Goal: Transaction & Acquisition: Purchase product/service

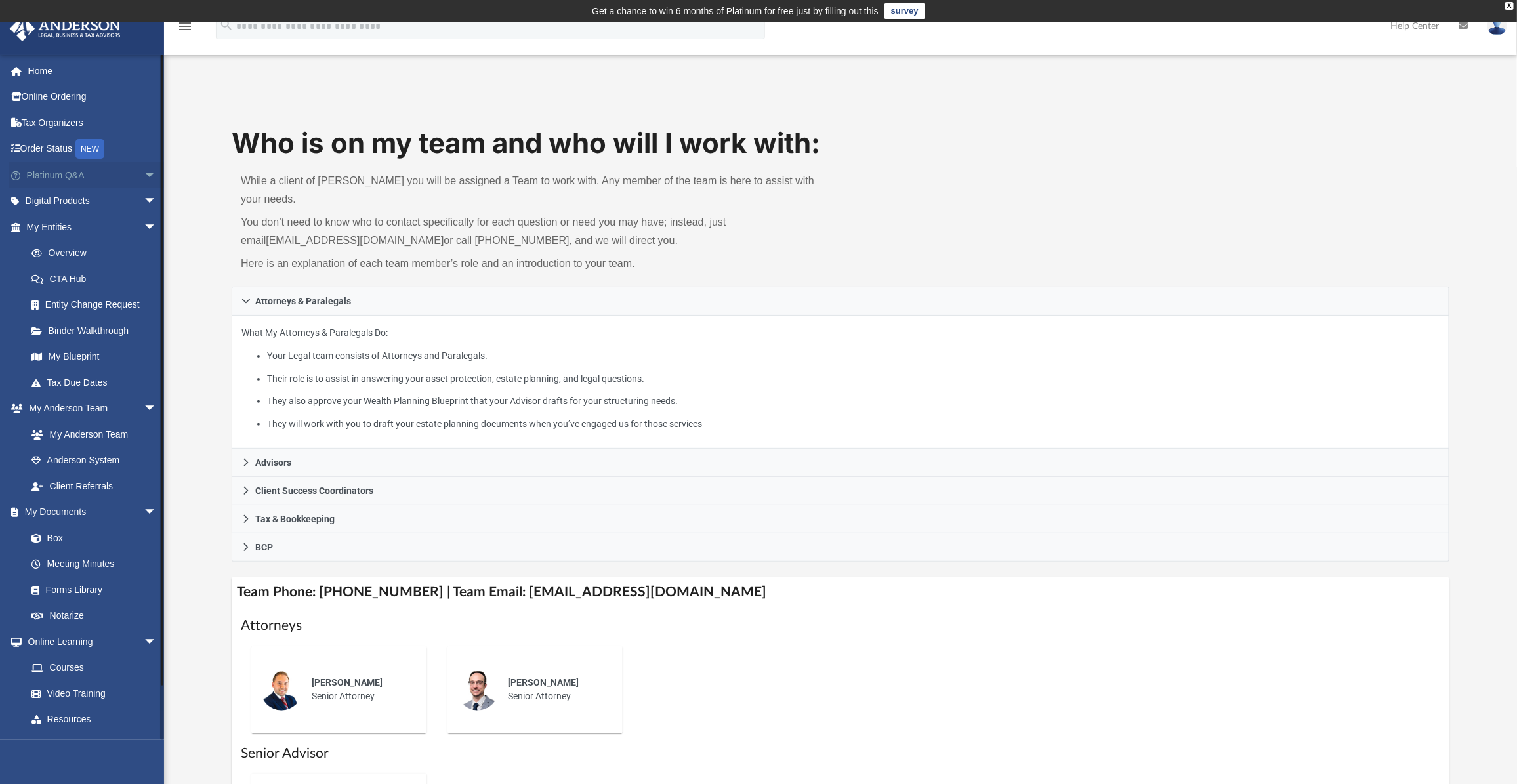
click at [66, 173] on link "Platinum Q&A arrow_drop_down" at bounding box center [92, 176] width 167 height 27
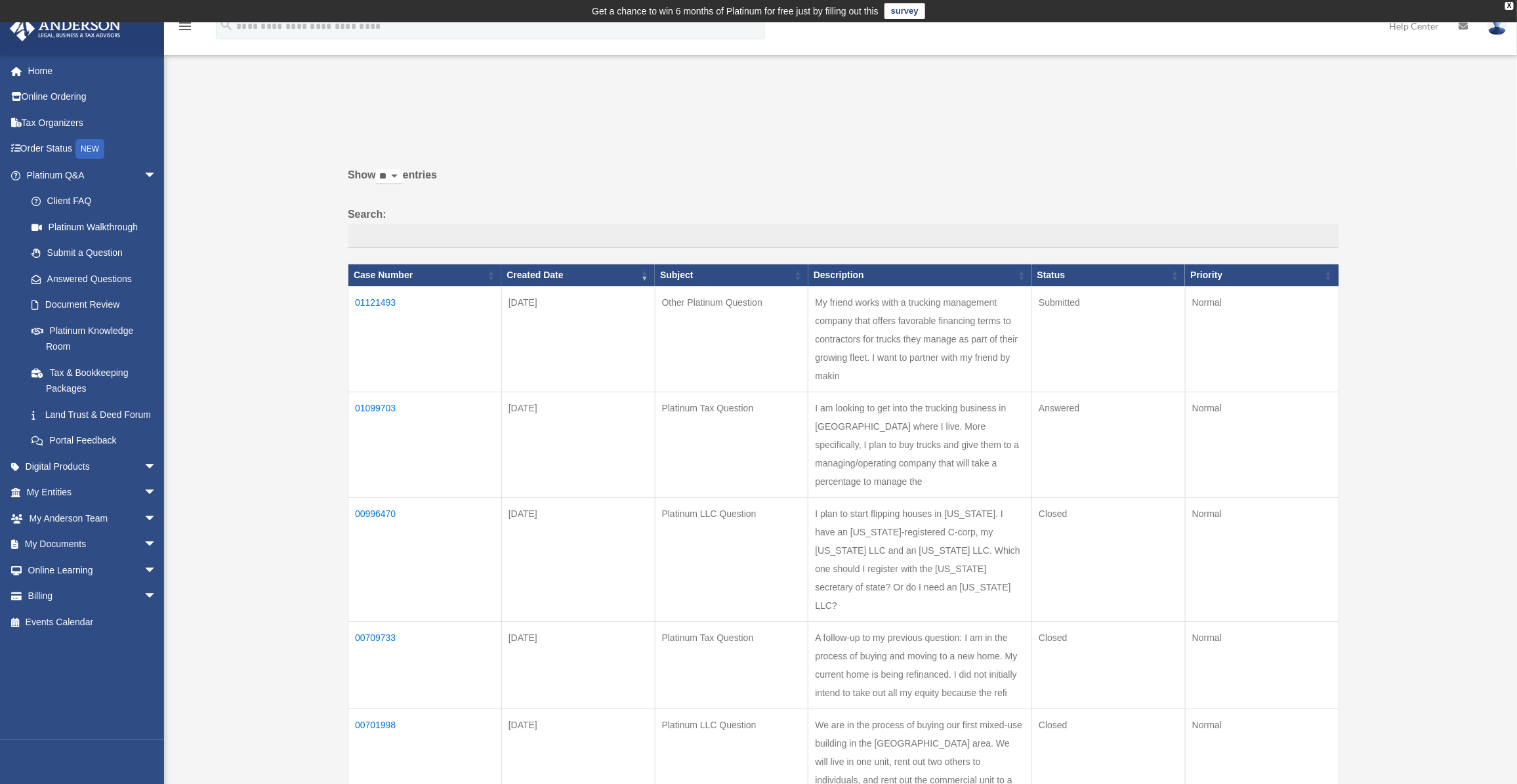
click at [285, 302] on div "Past Questions & Answers piardinvestments@gmail.com Sign Out piardinvestments@g…" at bounding box center [758, 484] width 1517 height 804
click at [72, 330] on link "Platinum Knowledge Room" at bounding box center [97, 338] width 158 height 42
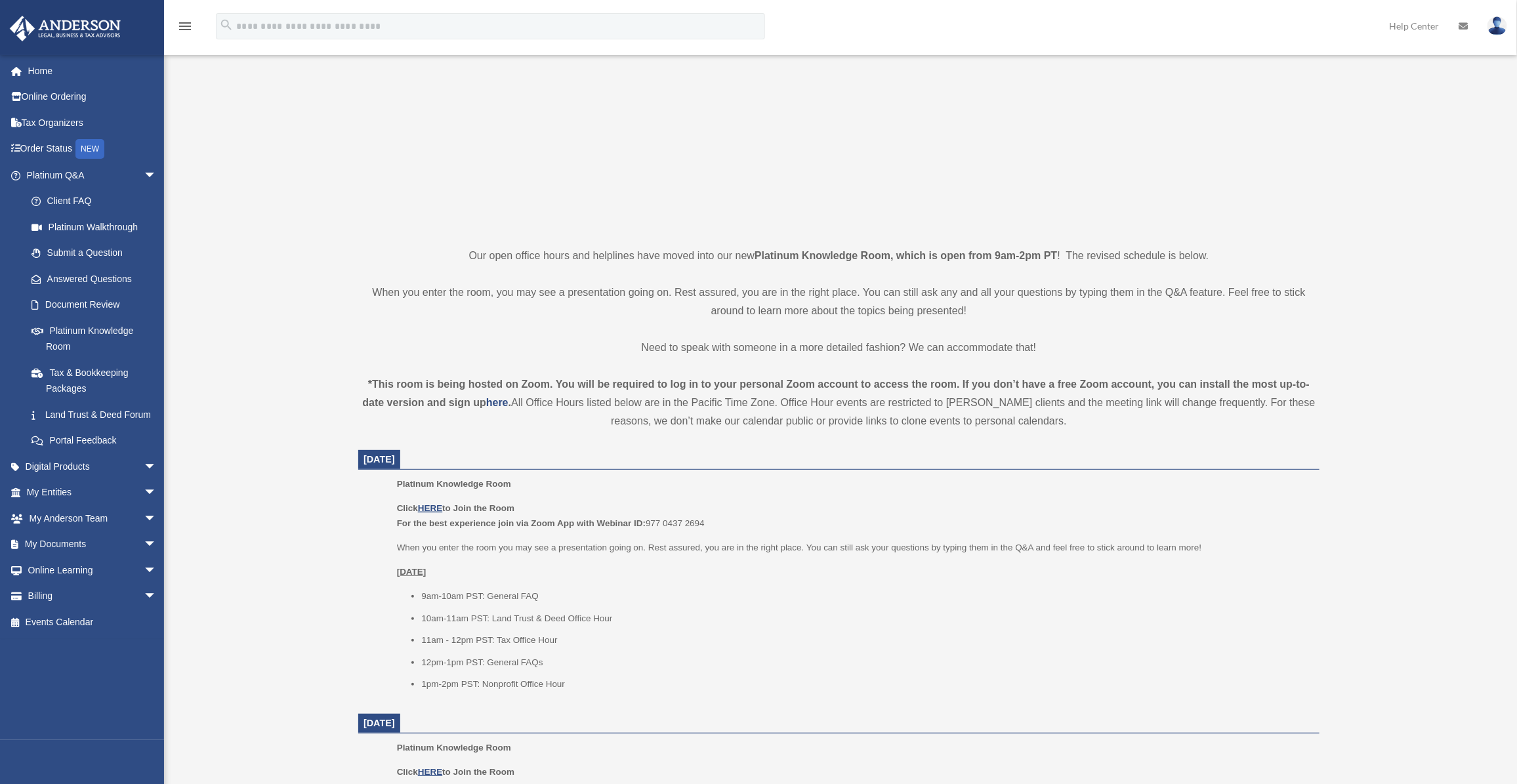
scroll to position [329, 0]
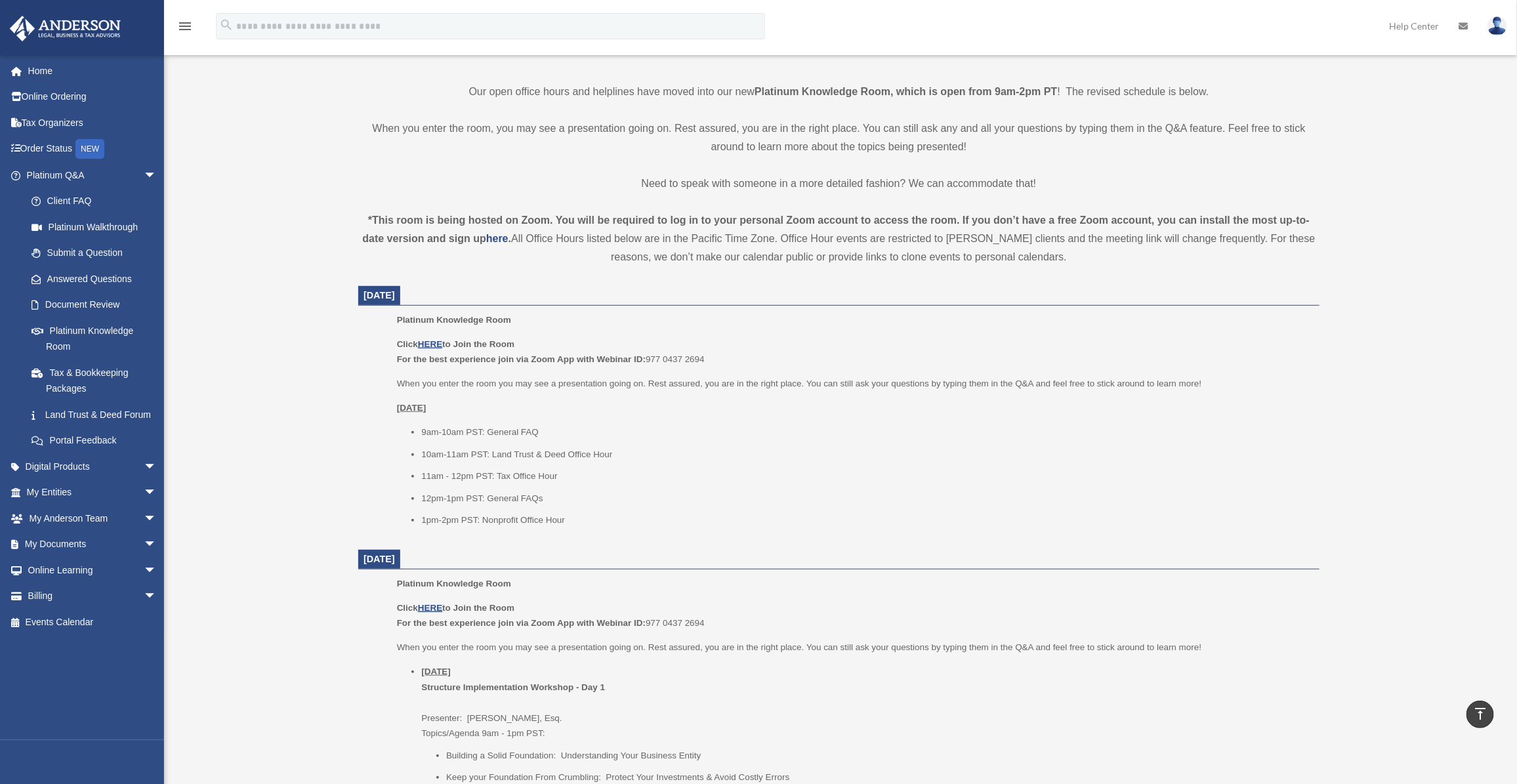
click at [258, 346] on div "Platinum Knowledge Room piardinvestments@gmail.com Sign Out piardinvestments@gm…" at bounding box center [758, 719] width 1517 height 1932
click at [297, 345] on div "Platinum Knowledge Room piardinvestments@gmail.com Sign Out piardinvestments@gm…" at bounding box center [758, 719] width 1517 height 1932
click at [46, 604] on link "Billing arrow_drop_down" at bounding box center [92, 597] width 167 height 27
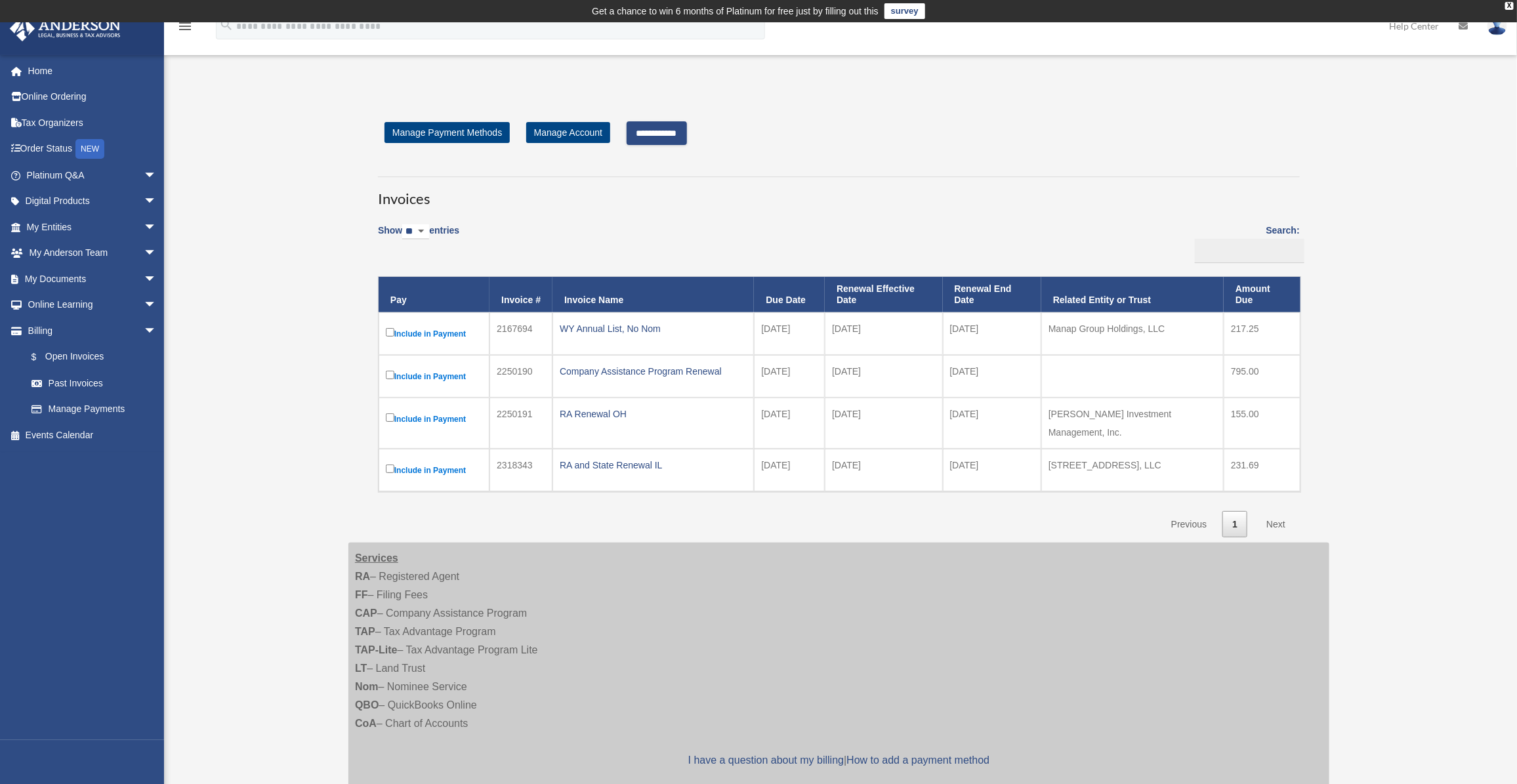
click at [429, 463] on label "Include in Payment" at bounding box center [434, 469] width 97 height 16
click at [352, 368] on div "**********" at bounding box center [839, 329] width 981 height 416
click at [662, 132] on input "**********" at bounding box center [657, 134] width 60 height 24
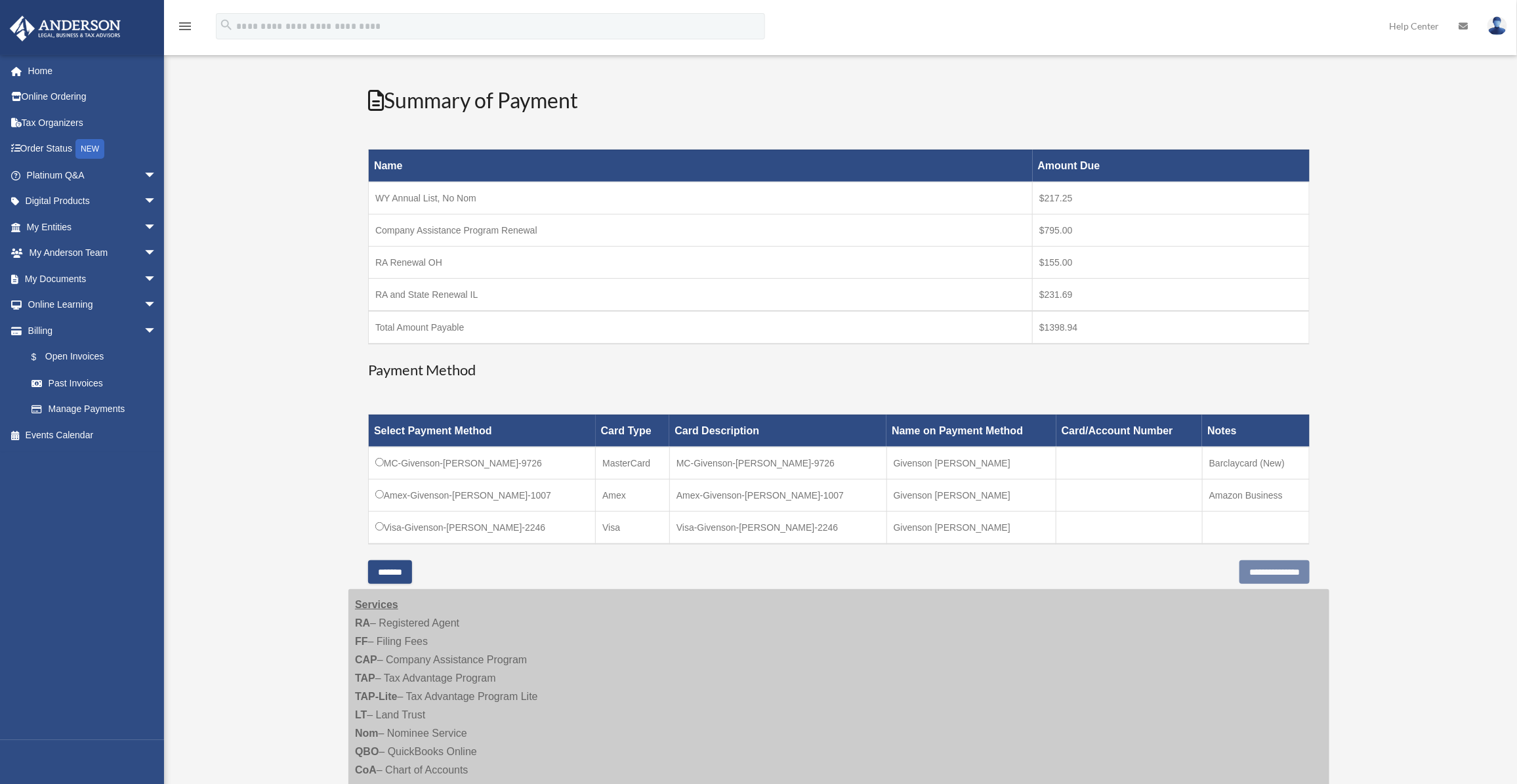
scroll to position [246, 0]
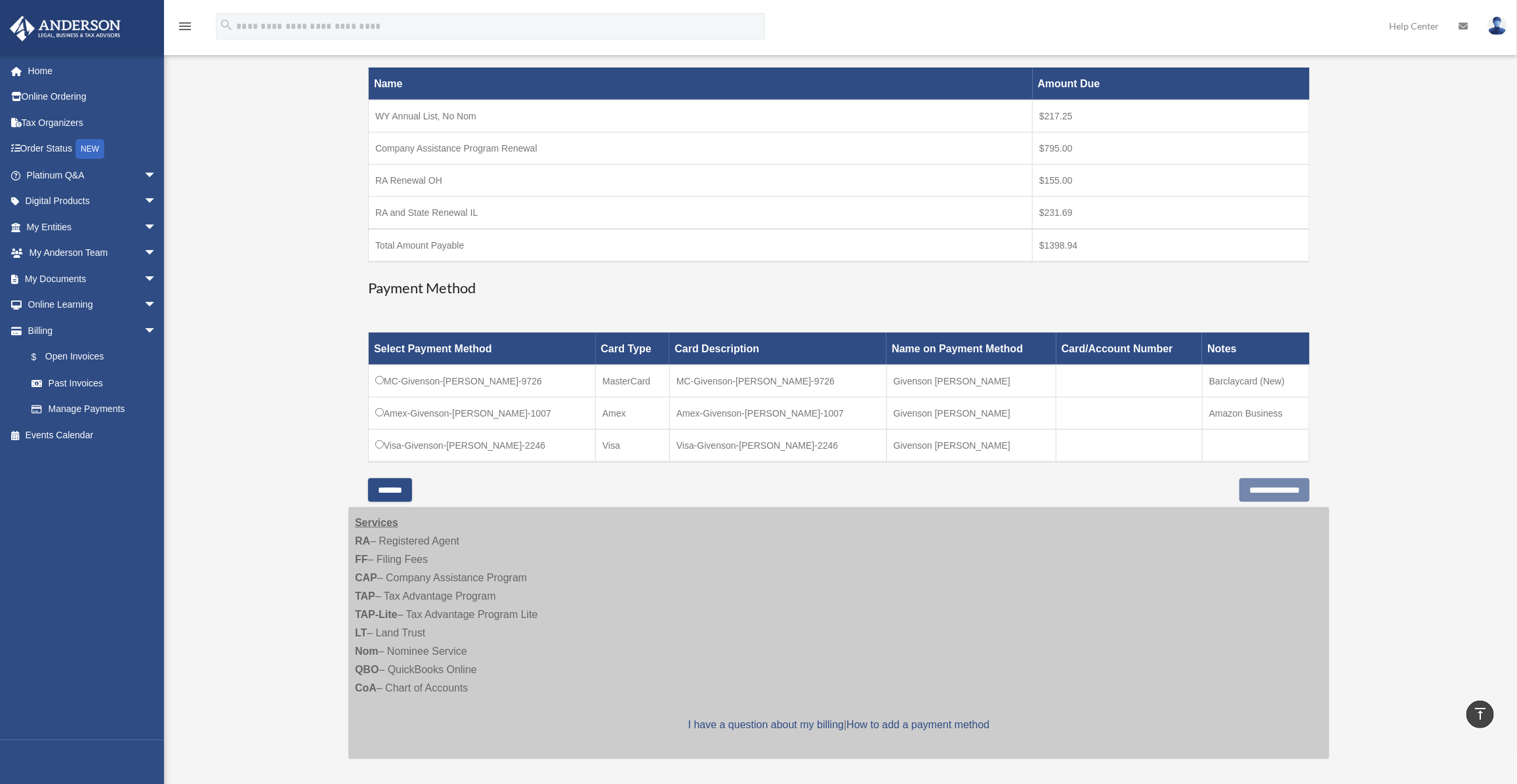
click at [387, 446] on td "Visa-Givenson-Piard-2246" at bounding box center [482, 445] width 227 height 33
click at [325, 417] on div "Open Invoices piardinvestments@gmail.com Sign Out piardinvestments@gmail.com Ho…" at bounding box center [758, 314] width 1517 height 956
click at [1276, 492] on input "**********" at bounding box center [1274, 490] width 70 height 24
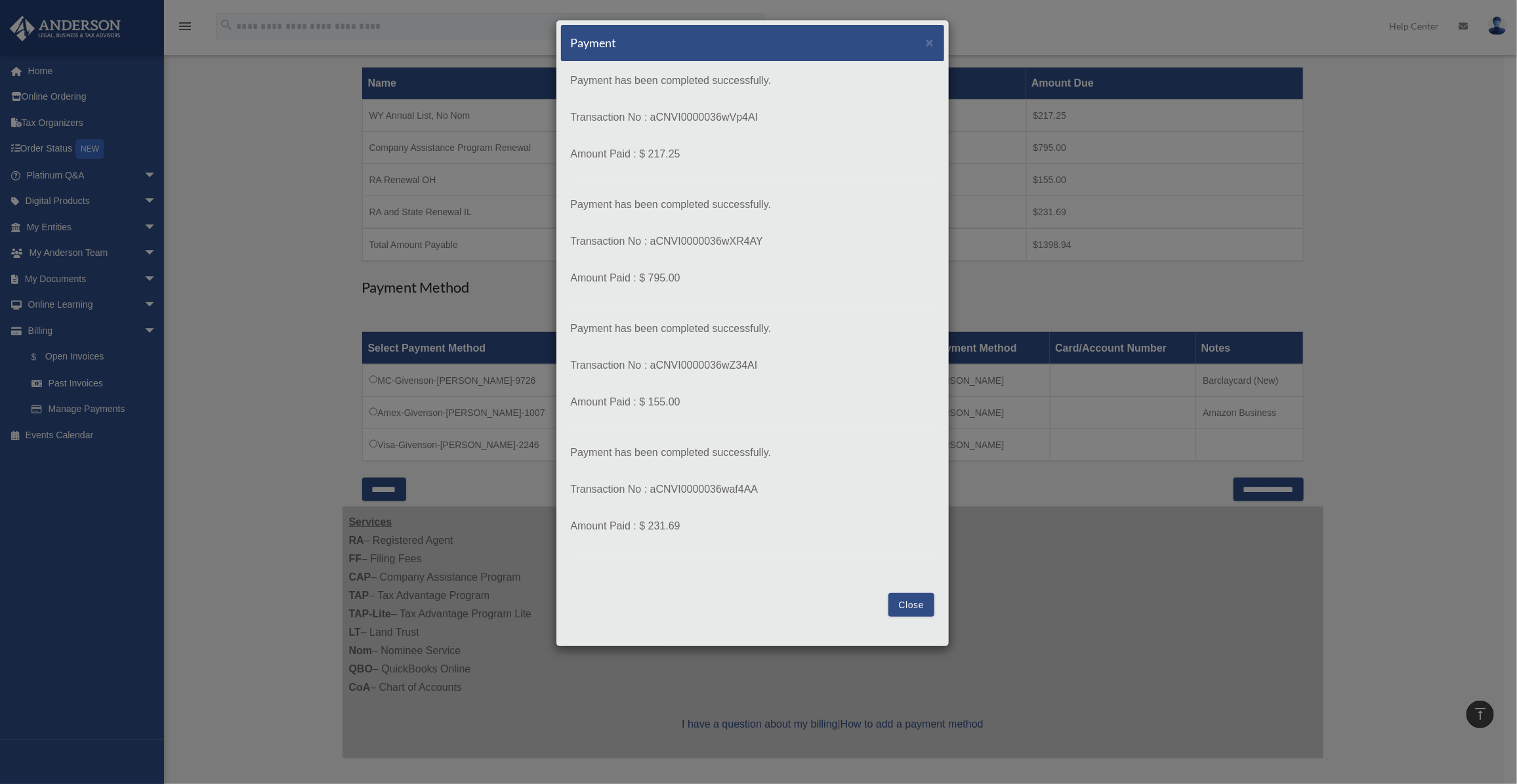
click at [904, 604] on button "Close" at bounding box center [911, 605] width 45 height 24
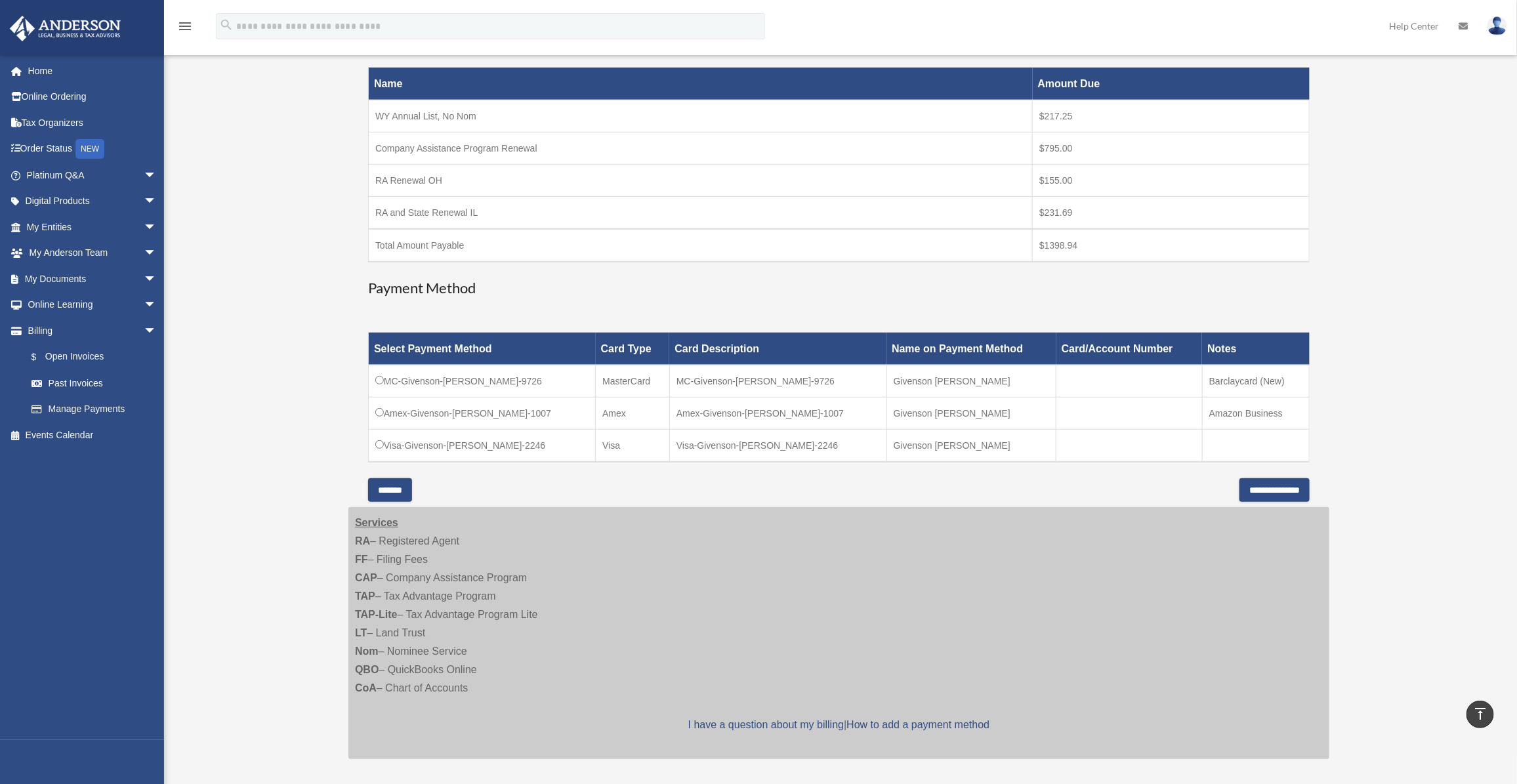
scroll to position [0, 0]
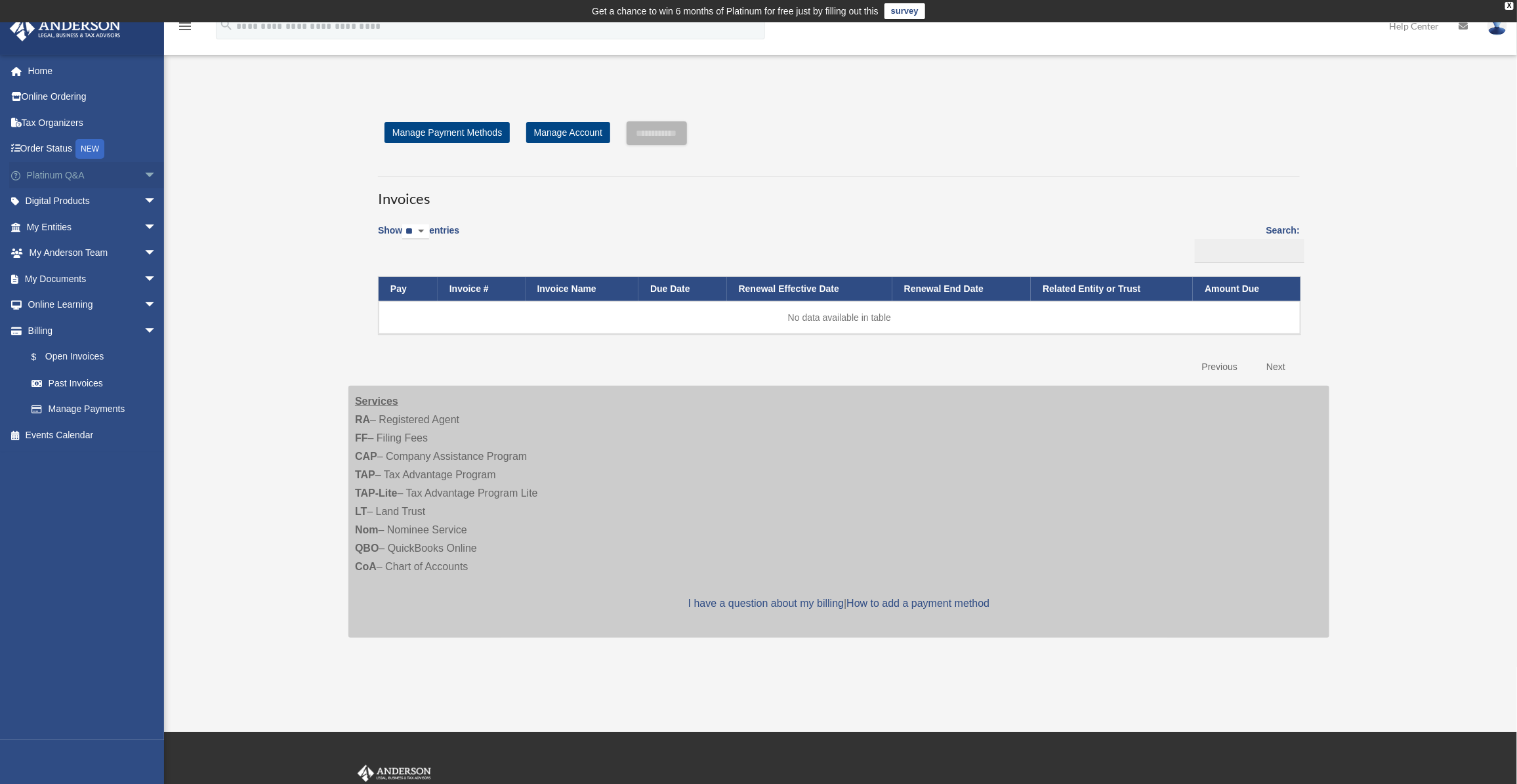
click at [69, 165] on link "Platinum Q&A arrow_drop_down" at bounding box center [92, 176] width 167 height 27
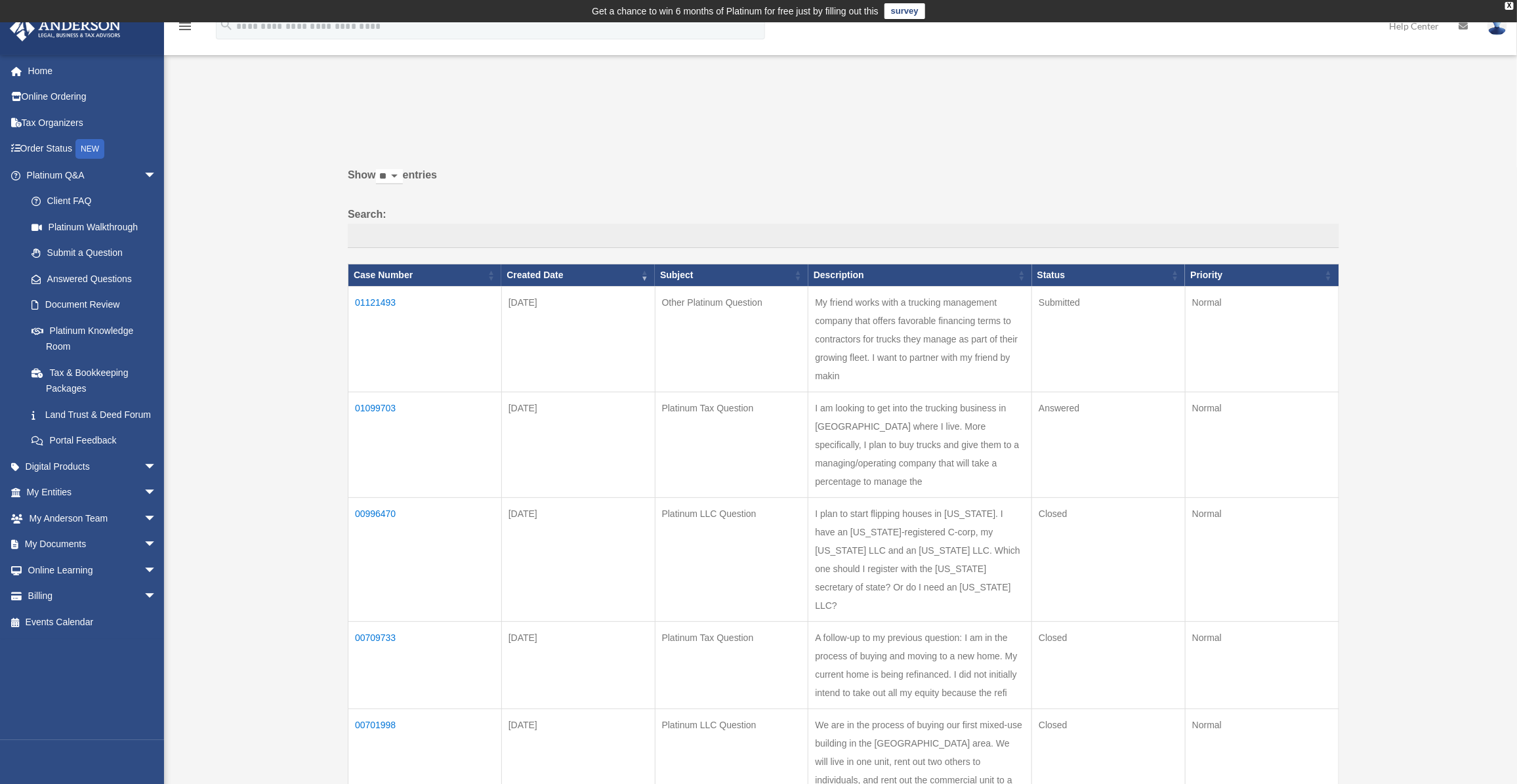
click at [247, 308] on div "Past Questions & Answers [EMAIL_ADDRESS][DOMAIN_NAME] Sign Out [EMAIL_ADDRESS][…" at bounding box center [758, 484] width 1517 height 804
click at [227, 356] on div "Past Questions & Answers [EMAIL_ADDRESS][DOMAIN_NAME] Sign Out [EMAIL_ADDRESS][…" at bounding box center [758, 484] width 1517 height 804
click at [266, 250] on div "Past Questions & Answers [EMAIL_ADDRESS][DOMAIN_NAME] Sign Out [EMAIL_ADDRESS][…" at bounding box center [758, 484] width 1517 height 804
